Goal: Task Accomplishment & Management: Complete application form

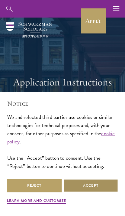
click at [98, 189] on button "Accept" at bounding box center [91, 186] width 55 height 14
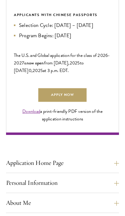
scroll to position [347, 0]
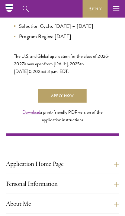
click at [55, 103] on link "Apply Now" at bounding box center [62, 96] width 48 height 14
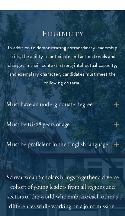
scroll to position [613, 0]
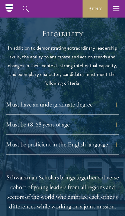
click at [111, 100] on button "Must have an undergraduate degree" at bounding box center [62, 105] width 113 height 10
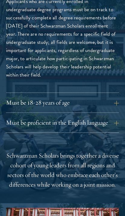
scroll to position [737, 0]
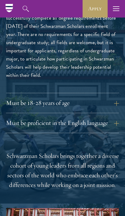
click at [112, 98] on button "Must be 18-28 years of age" at bounding box center [62, 103] width 113 height 10
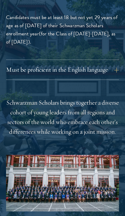
scroll to position [741, 0]
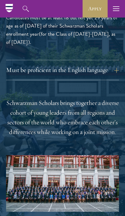
click at [103, 69] on button "Must be proficient in the English language" at bounding box center [62, 70] width 113 height 10
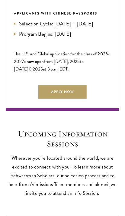
scroll to position [1285, 0]
click at [58, 99] on link "Apply Now" at bounding box center [62, 92] width 48 height 14
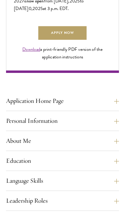
scroll to position [410, 0]
click at [119, 106] on button "Application Home Page" at bounding box center [62, 101] width 113 height 10
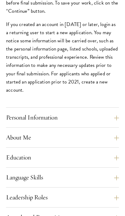
scroll to position [679, 0]
click at [115, 121] on button "Personal Information" at bounding box center [62, 118] width 113 height 10
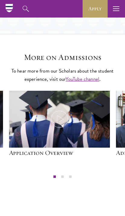
scroll to position [1175, 0]
